Goal: Check status

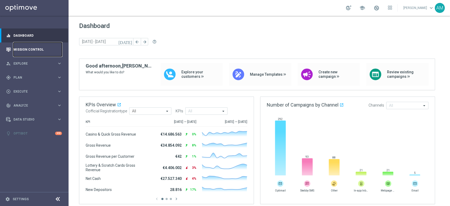
click at [30, 50] on link "Mission Control" at bounding box center [37, 49] width 49 height 14
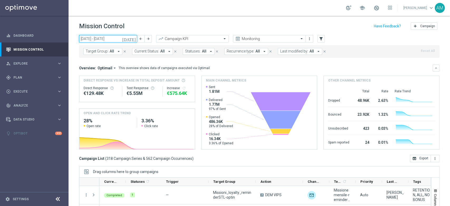
click at [121, 39] on input "[DATE] - [DATE]" at bounding box center [108, 38] width 58 height 7
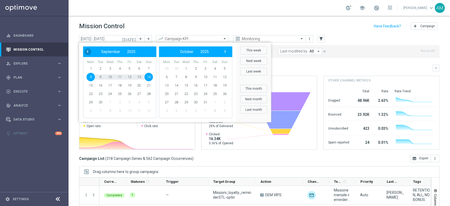
click at [87, 52] on span "‹" at bounding box center [87, 51] width 7 height 7
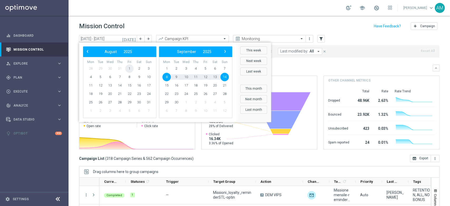
click at [128, 70] on span "1" at bounding box center [129, 68] width 8 height 8
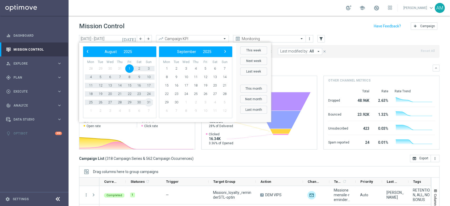
click at [149, 103] on span "31" at bounding box center [148, 102] width 8 height 8
type input "[DATE] - [DATE]"
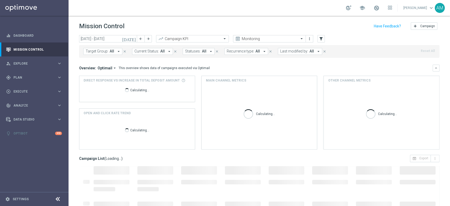
click at [346, 30] on div "Mission Control add Campaign" at bounding box center [259, 26] width 360 height 10
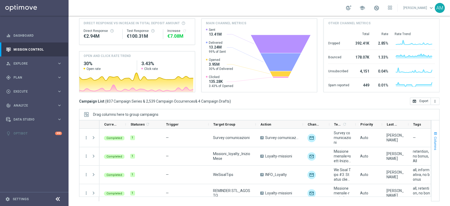
click at [433, 134] on span "button" at bounding box center [435, 134] width 4 height 4
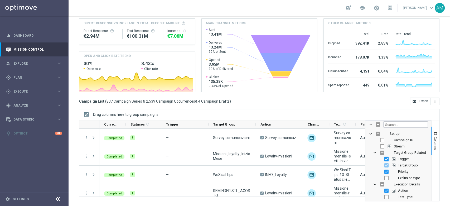
click at [384, 158] on input "Press SPACE to toggle visibility (visible)" at bounding box center [386, 159] width 4 height 4
checkbox input "false"
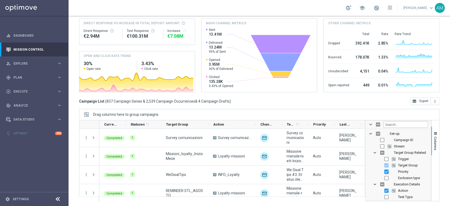
click at [384, 171] on input "Press SPACE to toggle visibility (visible)" at bounding box center [386, 172] width 4 height 4
checkbox input "false"
click at [384, 191] on input "Press SPACE to toggle visibility (visible)" at bounding box center [386, 190] width 4 height 4
checkbox input "false"
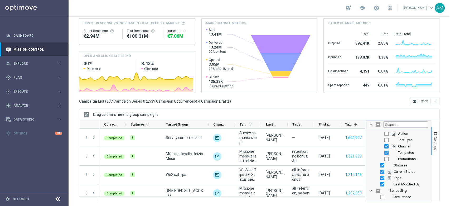
scroll to position [59, 0]
click at [384, 145] on input "Press SPACE to toggle visibility (visible)" at bounding box center [386, 145] width 4 height 4
checkbox input "false"
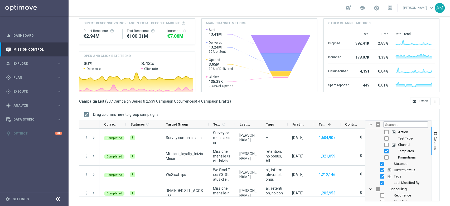
click at [384, 152] on input "Press SPACE to toggle visibility (visible)" at bounding box center [386, 151] width 4 height 4
checkbox input "false"
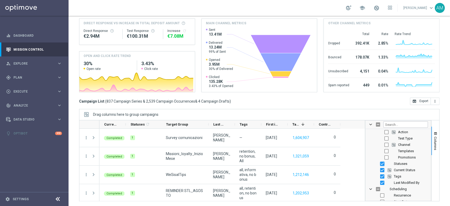
click at [380, 164] on input "Press SPACE to toggle visibility (visible)" at bounding box center [382, 164] width 4 height 4
checkbox input "false"
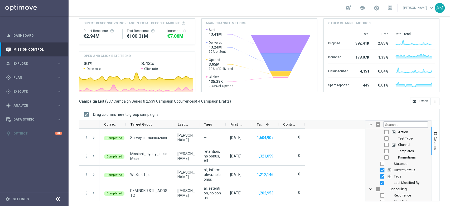
click at [380, 171] on input "Press SPACE to toggle visibility (visible)" at bounding box center [382, 170] width 4 height 4
checkbox input "false"
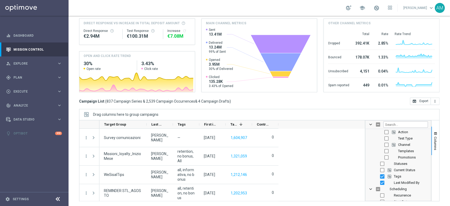
click at [380, 174] on input "Press SPACE to toggle visibility (visible)" at bounding box center [382, 176] width 4 height 4
checkbox input "false"
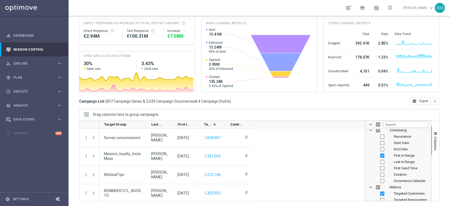
scroll to position [135, 0]
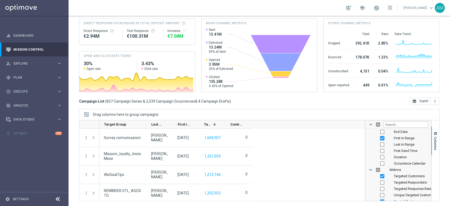
click at [380, 138] on input "Press SPACE to toggle visibility (visible)" at bounding box center [382, 138] width 4 height 4
checkbox input "false"
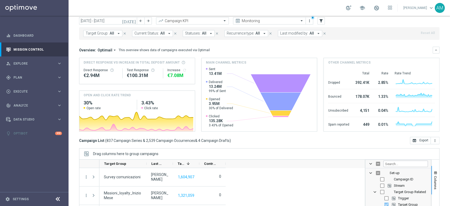
scroll to position [17, 0]
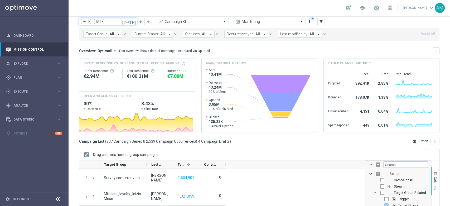
click at [111, 22] on input "[DATE] - [DATE]" at bounding box center [108, 21] width 58 height 7
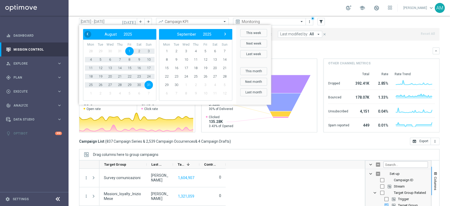
click at [86, 37] on span "‹" at bounding box center [87, 34] width 7 height 7
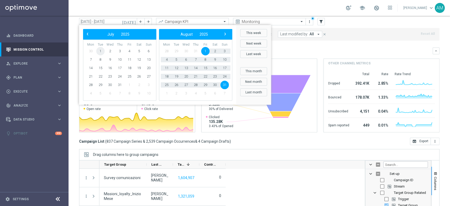
click at [99, 51] on span "1" at bounding box center [100, 51] width 8 height 8
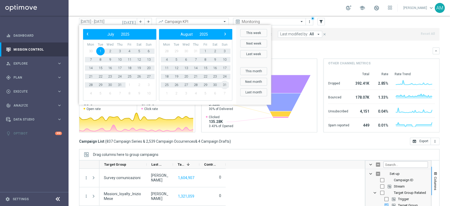
click at [224, 86] on span "31" at bounding box center [224, 85] width 8 height 8
type input "[DATE] - [DATE]"
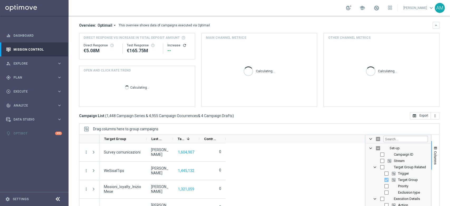
scroll to position [57, 0]
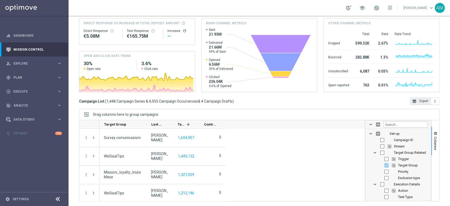
click at [412, 102] on icon "open_in_browser" at bounding box center [414, 101] width 4 height 4
